Goal: Use online tool/utility: Utilize a website feature to perform a specific function

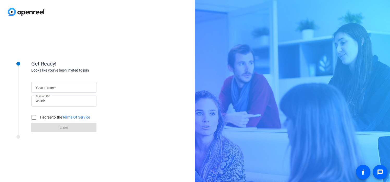
click at [40, 88] on mat-label "Your name" at bounding box center [44, 87] width 19 height 4
click at [40, 88] on input "Your name" at bounding box center [63, 87] width 57 height 6
type input "r"
type input "[PERSON_NAME]"
click at [33, 118] on input "I agree to the Terms Of Service" at bounding box center [34, 117] width 10 height 10
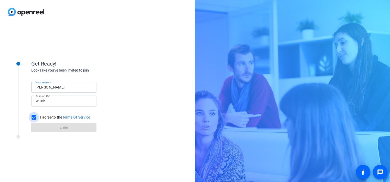
checkbox input "true"
click at [44, 129] on span at bounding box center [63, 127] width 65 height 13
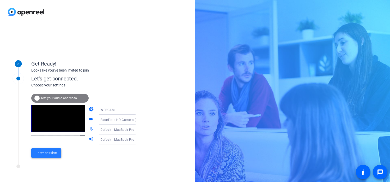
click at [46, 151] on span "Enter session" at bounding box center [46, 152] width 22 height 5
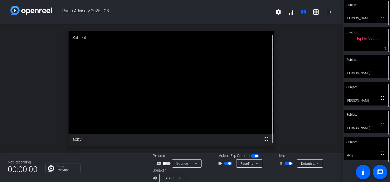
click at [291, 162] on span "button" at bounding box center [290, 163] width 3 height 3
click at [227, 164] on span "button" at bounding box center [228, 163] width 8 height 4
click at [289, 161] on span "button" at bounding box center [289, 163] width 8 height 4
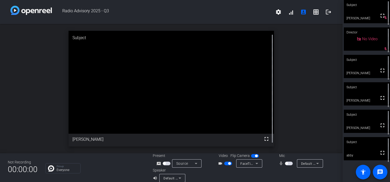
click at [288, 164] on span "button" at bounding box center [289, 163] width 8 height 4
